Goal: Find specific page/section: Find specific page/section

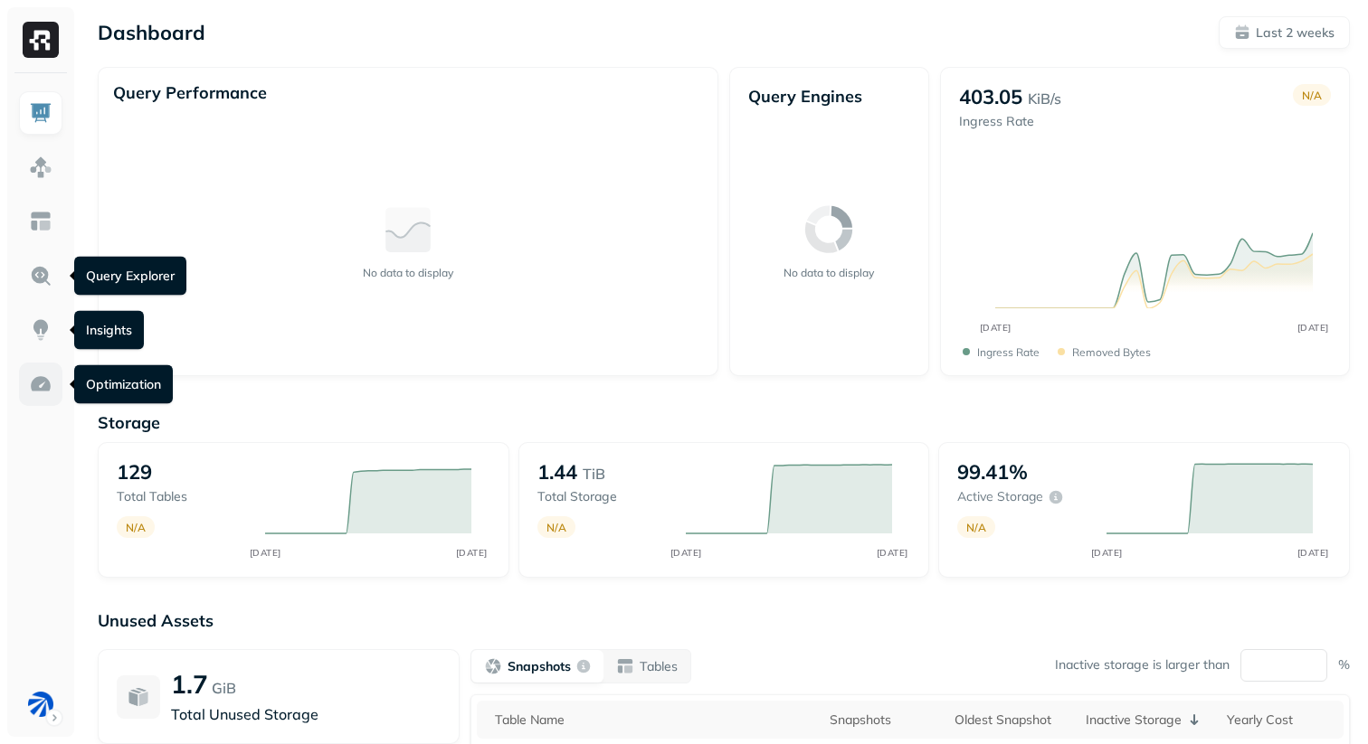
click at [29, 376] on img at bounding box center [41, 385] width 24 height 24
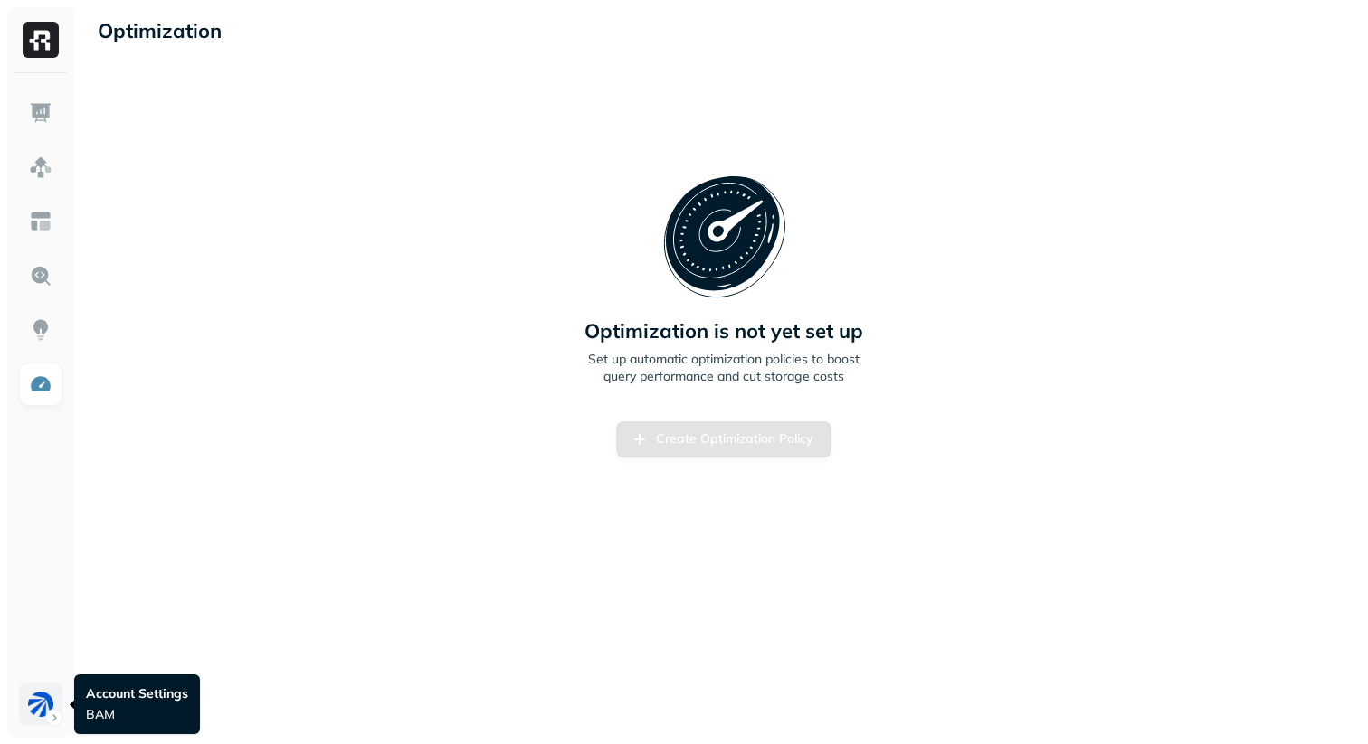
click at [33, 702] on html "Optimization New Policy Optimization is not yet set up Set up automatic optimiz…" at bounding box center [684, 372] width 1368 height 744
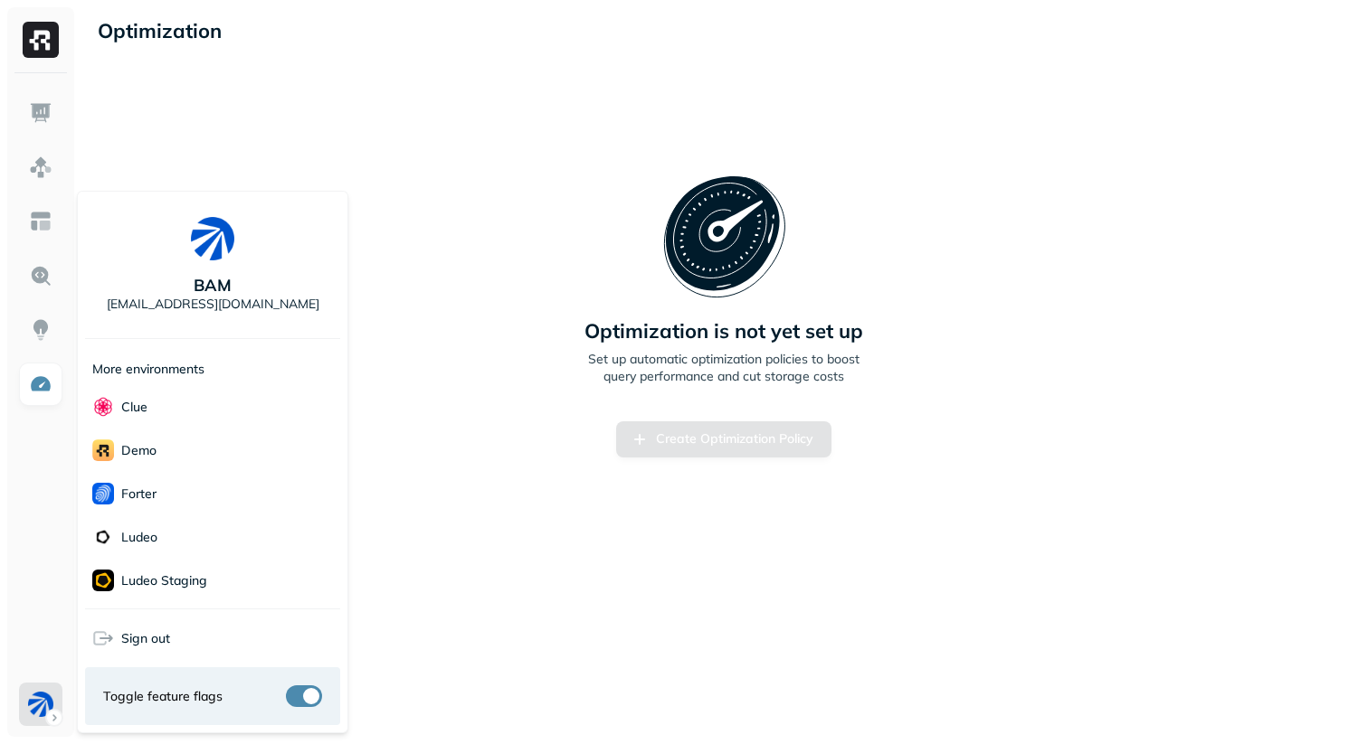
click at [714, 541] on html "Optimization New Policy Optimization is not yet set up Set up automatic optimiz…" at bounding box center [684, 372] width 1368 height 744
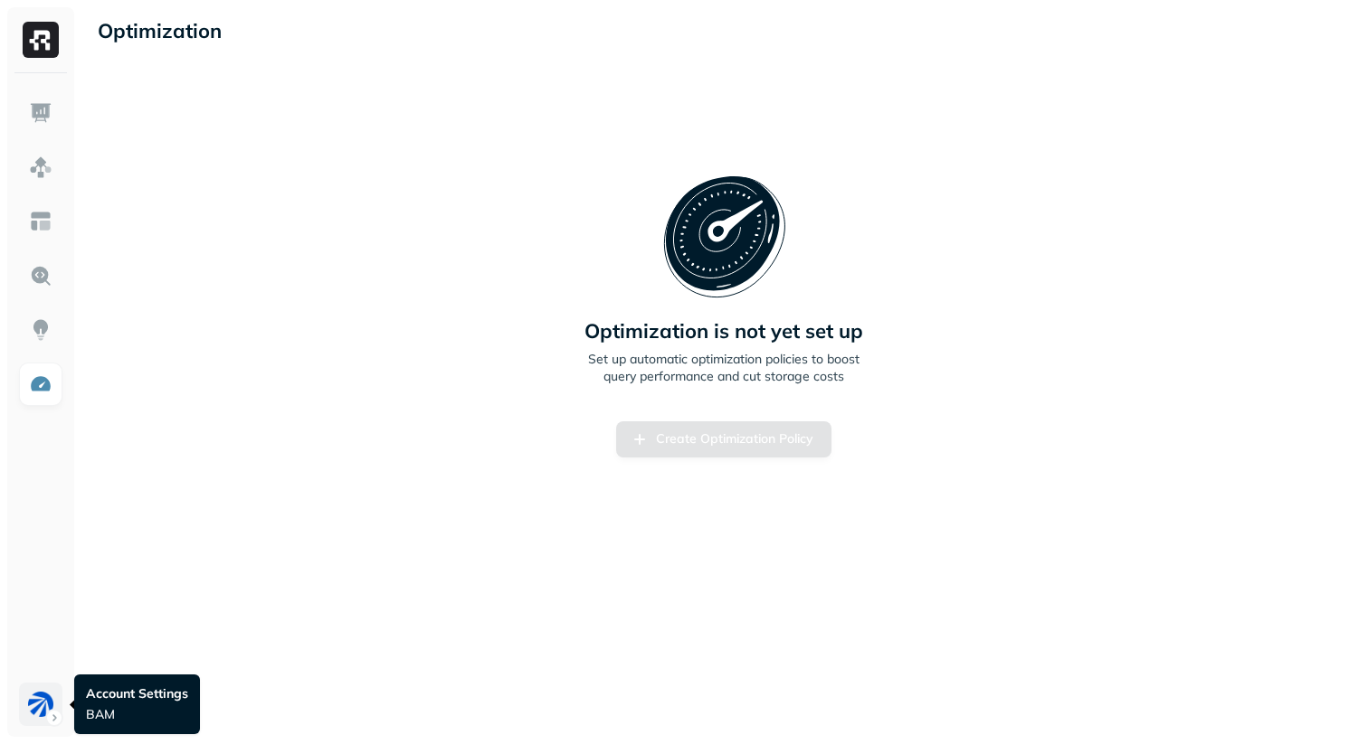
click at [41, 705] on html "Optimization New Policy Optimization is not yet set up Set up automatic optimiz…" at bounding box center [684, 372] width 1368 height 744
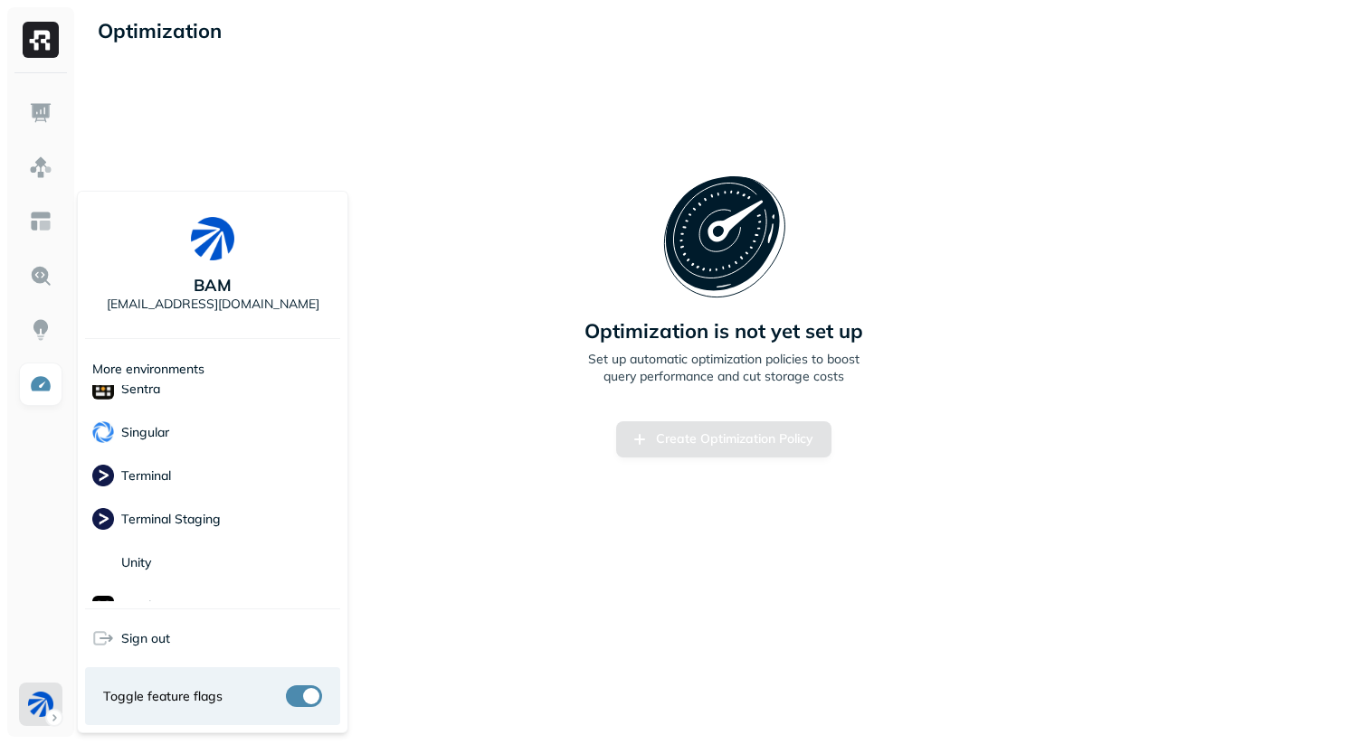
scroll to position [261, 0]
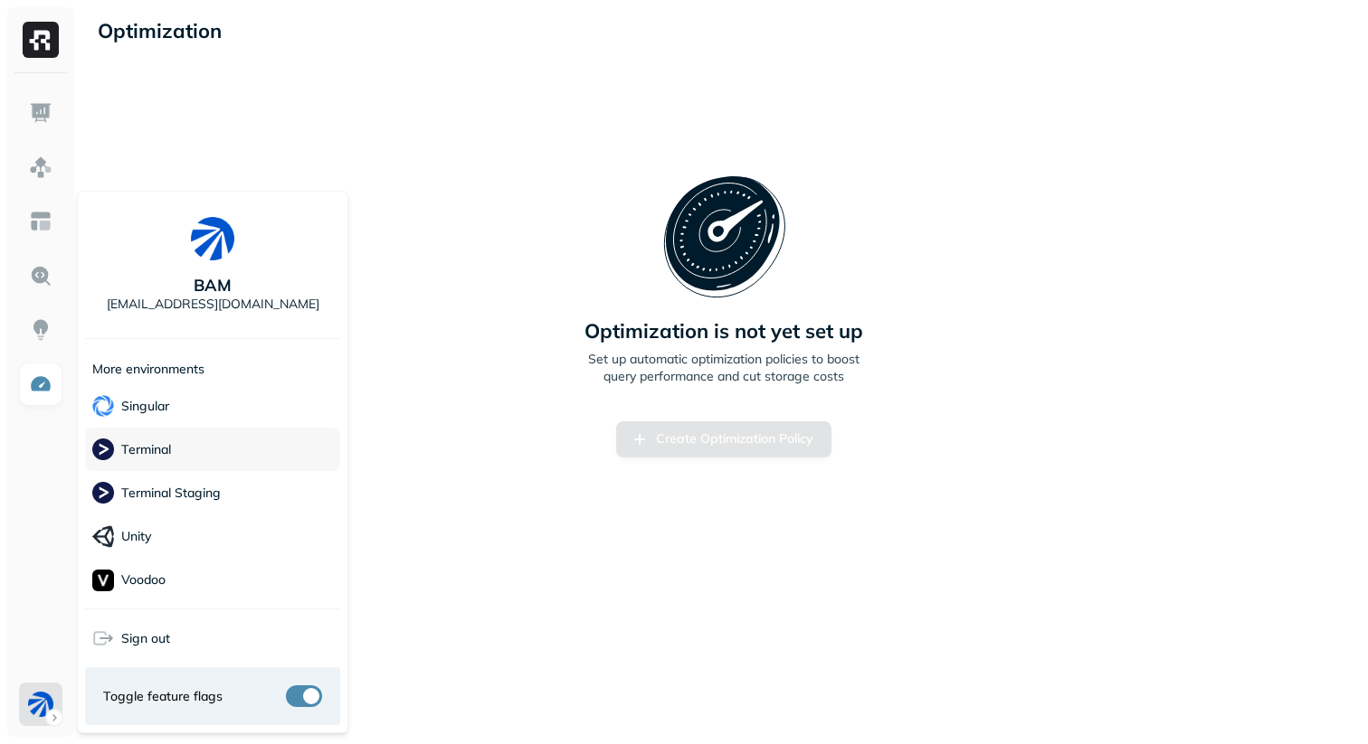
click at [221, 450] on div "Terminal" at bounding box center [212, 449] width 255 height 43
